Goal: Obtain resource: Obtain resource

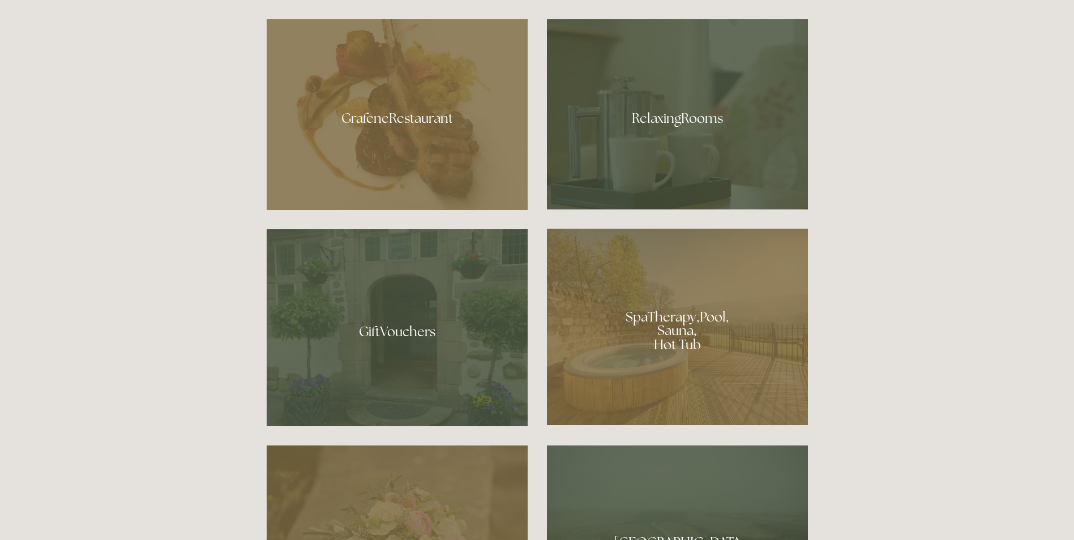
scroll to position [792, 0]
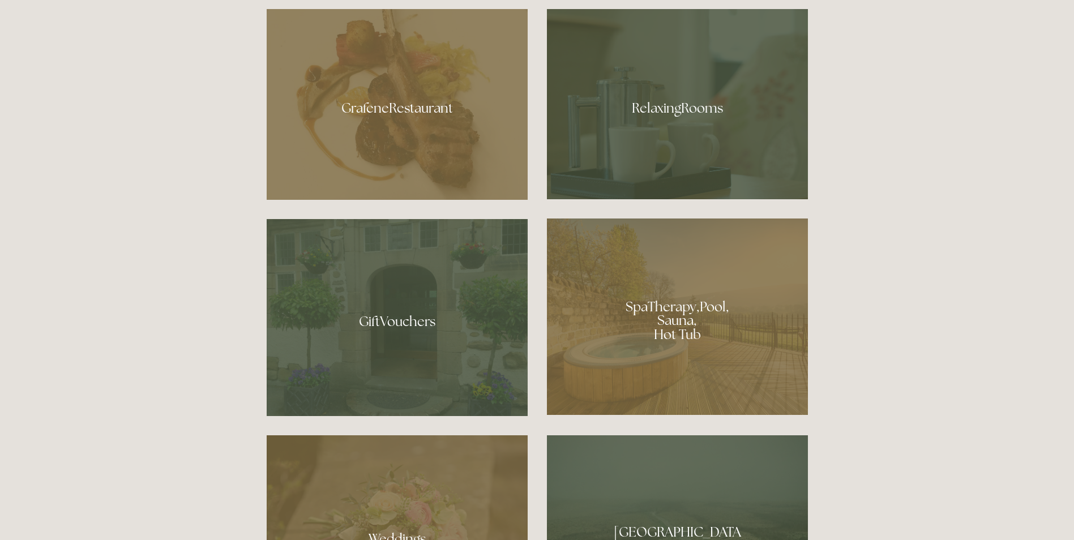
click at [420, 102] on div at bounding box center [397, 104] width 261 height 191
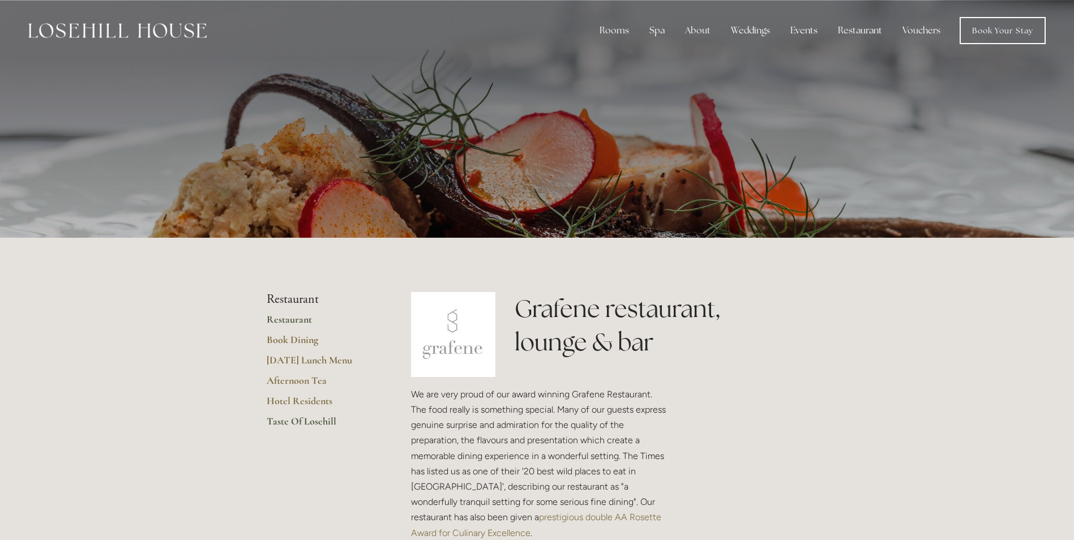
click at [311, 423] on link "Taste Of Losehill" at bounding box center [321, 425] width 108 height 20
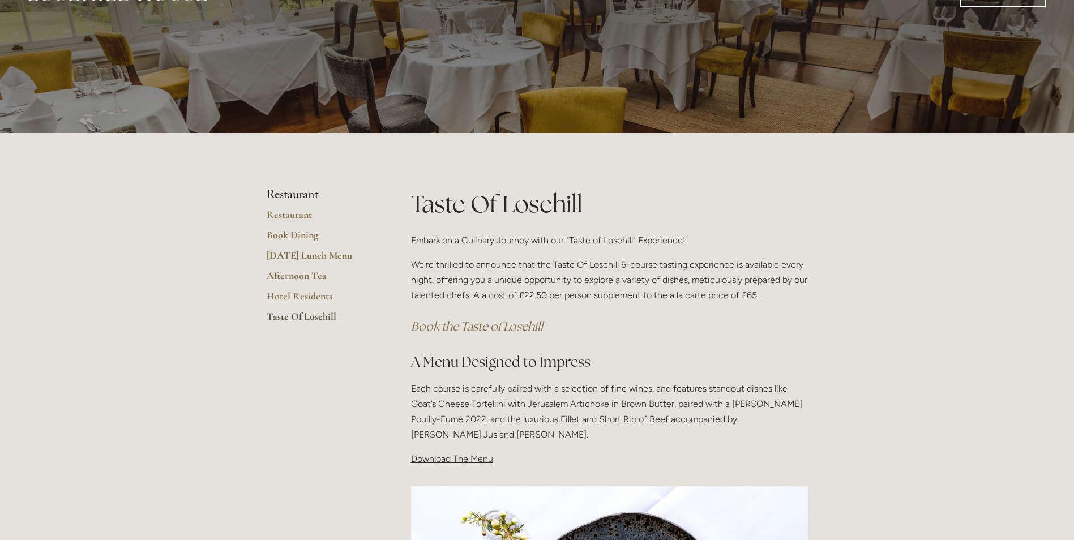
scroll to position [57, 0]
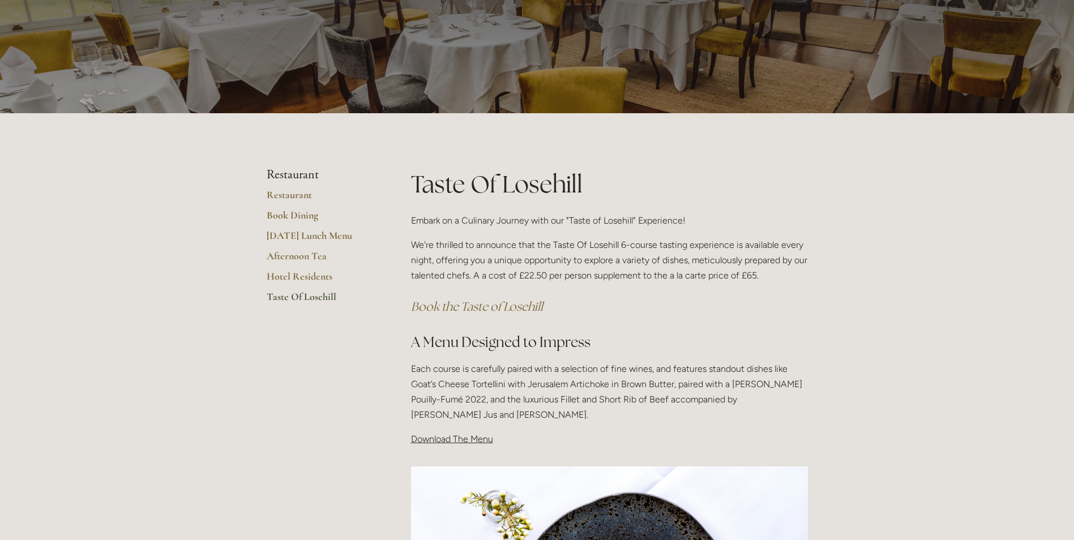
click at [456, 441] on span "Download The Menu" at bounding box center [452, 439] width 82 height 11
click at [440, 445] on p "Download The Menu" at bounding box center [609, 438] width 397 height 15
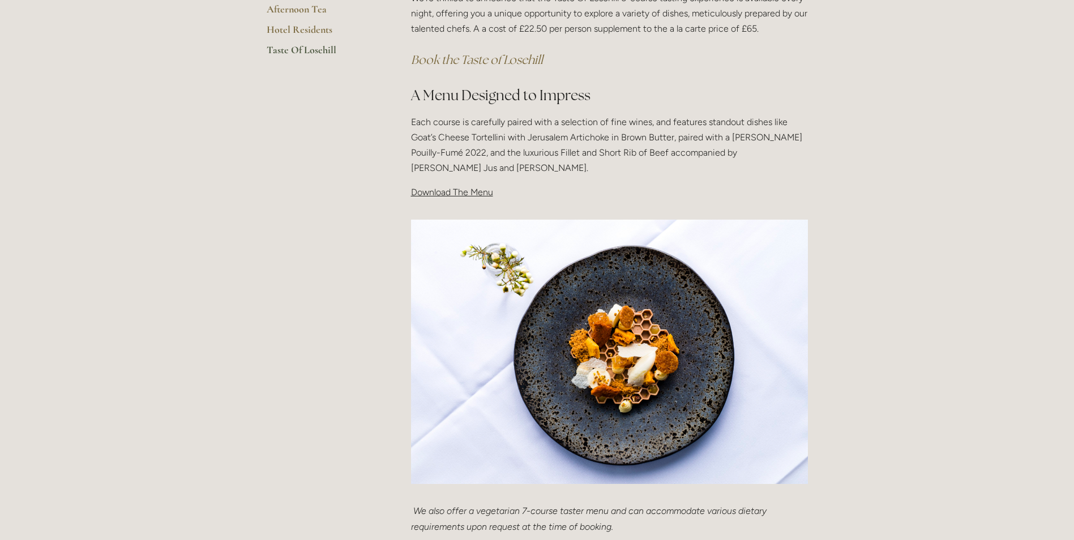
scroll to position [283, 0]
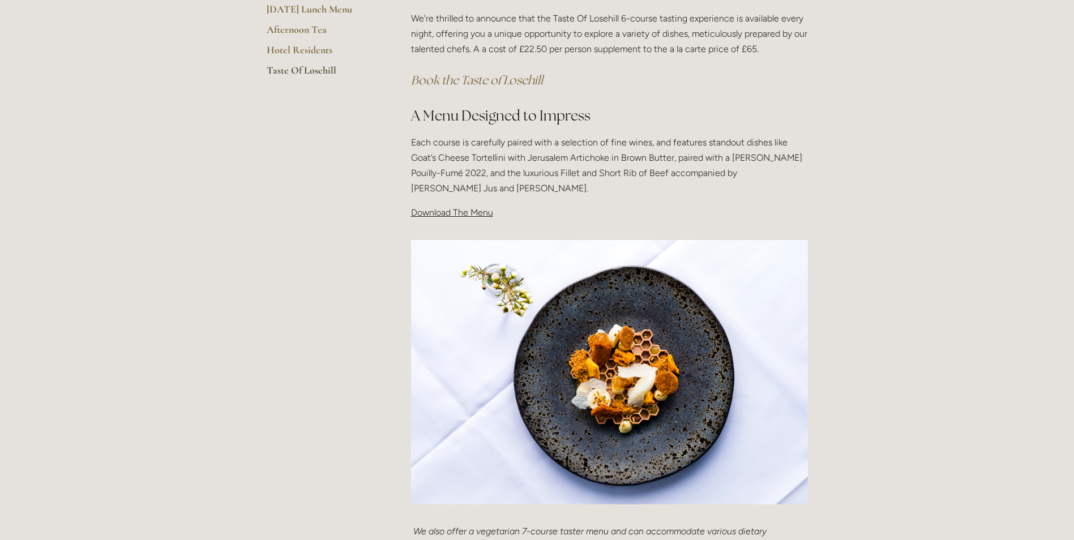
drag, startPoint x: 460, startPoint y: 214, endPoint x: 991, endPoint y: 242, distance: 532.1
click at [991, 242] on div "Rooms Rooms Your Stay Book a stay Offers Spa" at bounding box center [537, 542] width 1074 height 1650
